Goal: Check status

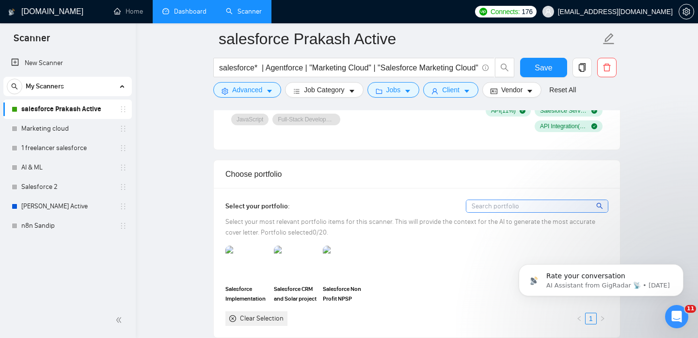
click at [189, 7] on link "Dashboard" at bounding box center [184, 11] width 44 height 8
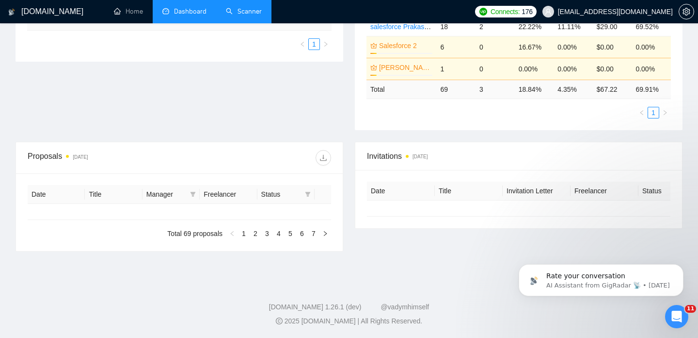
type input "[DATE]"
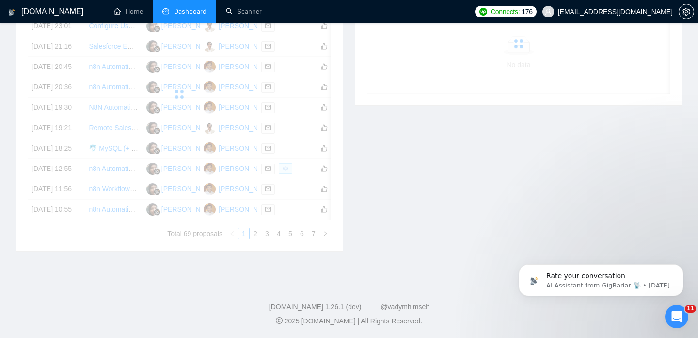
scroll to position [221, 0]
